Goal: Understand process/instructions: Learn how to perform a task or action

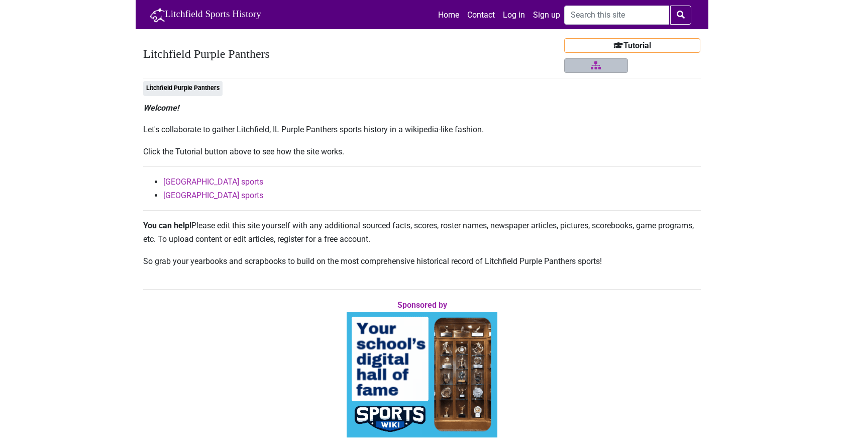
click at [421, 48] on h1 "Litchfield Purple Panthers" at bounding box center [352, 54] width 419 height 15
click at [210, 13] on link "Litchfield Sports History" at bounding box center [204, 15] width 116 height 21
click at [447, 16] on link "Home" at bounding box center [448, 15] width 29 height 22
click at [655, 43] on button "Tutorial" at bounding box center [632, 45] width 137 height 15
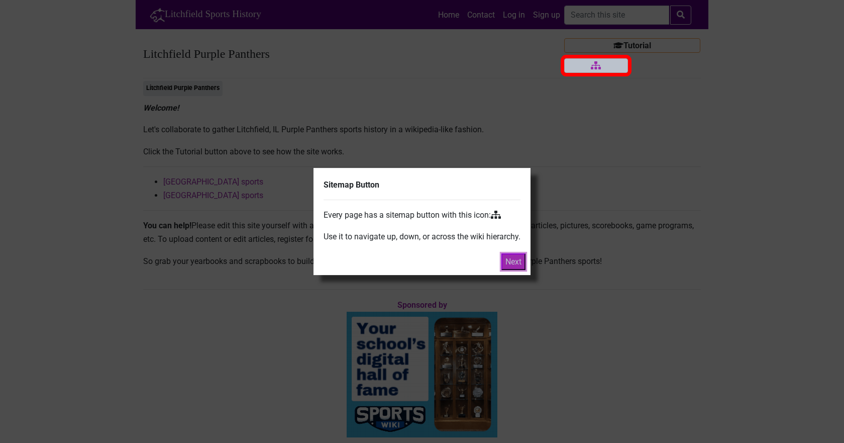
click at [510, 260] on button "Next" at bounding box center [513, 261] width 24 height 17
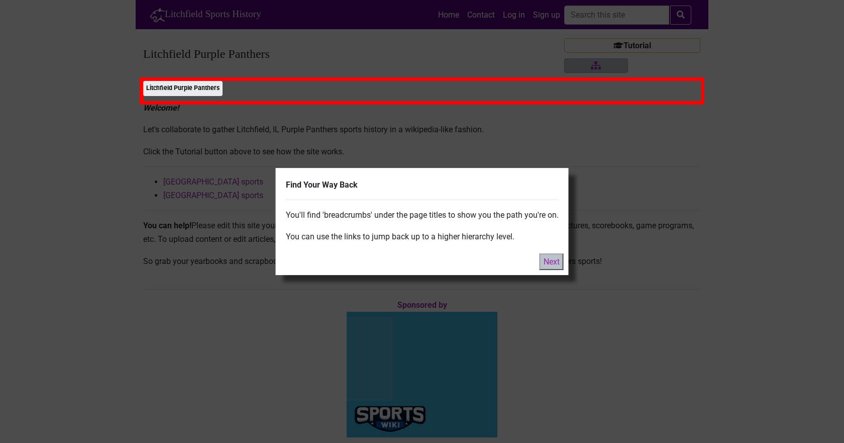
click at [674, 159] on div at bounding box center [422, 221] width 844 height 443
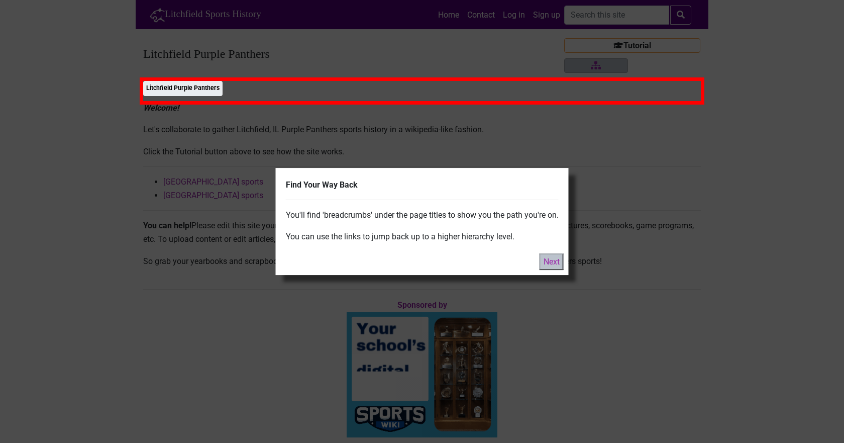
click at [769, 252] on div at bounding box center [422, 221] width 844 height 443
